Goal: Navigation & Orientation: Find specific page/section

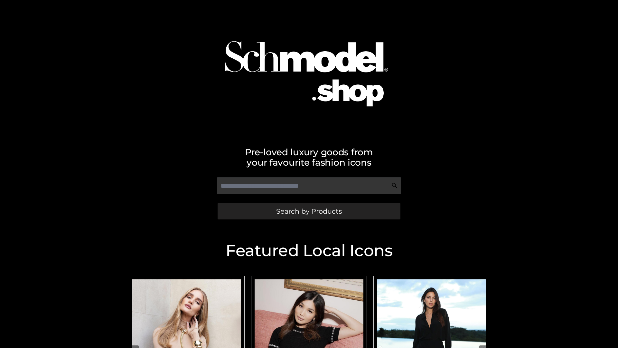
click at [309, 211] on span "Search by Products" at bounding box center [309, 211] width 66 height 7
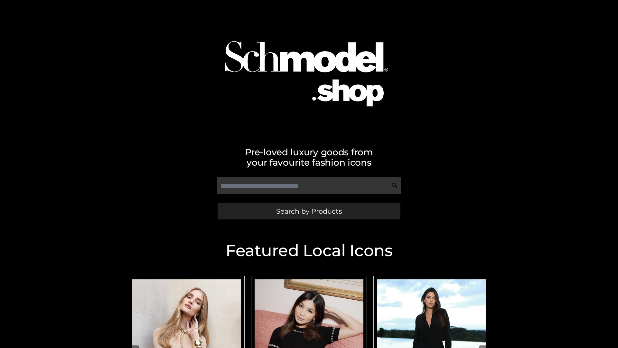
click at [309, 211] on span "Search by Products" at bounding box center [309, 211] width 66 height 7
